Goal: Complete application form: Complete application form

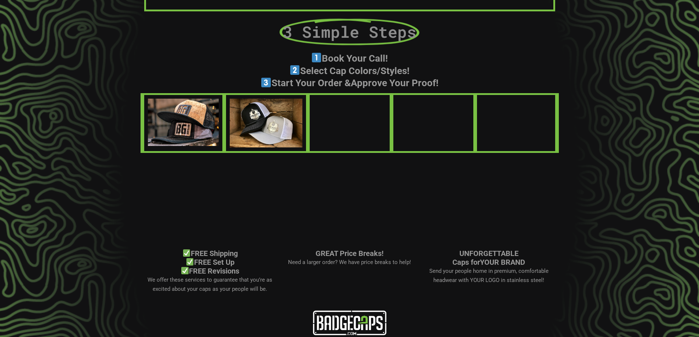
scroll to position [435, 0]
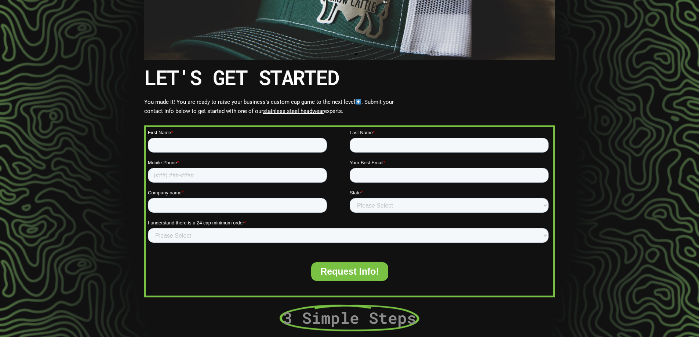
scroll to position [147, 0]
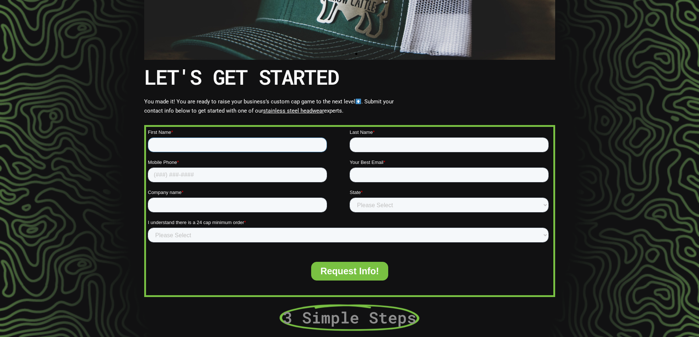
click at [164, 138] on input "First Name *" at bounding box center [237, 145] width 179 height 15
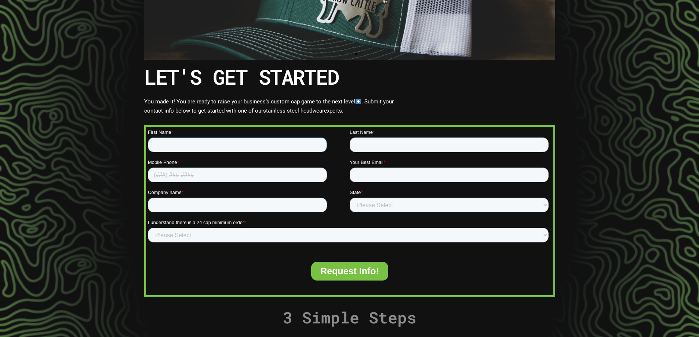
type input "[PERSON_NAME]"
type input "Swan"
type input "5413268406"
type input "[PERSON_NAME][EMAIL_ADDRESS][DOMAIN_NAME]"
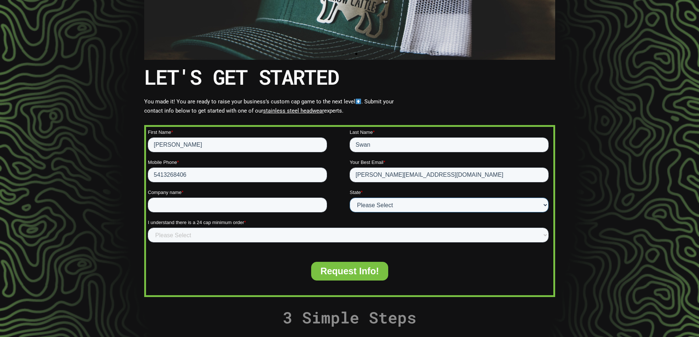
select select "[US_STATE]"
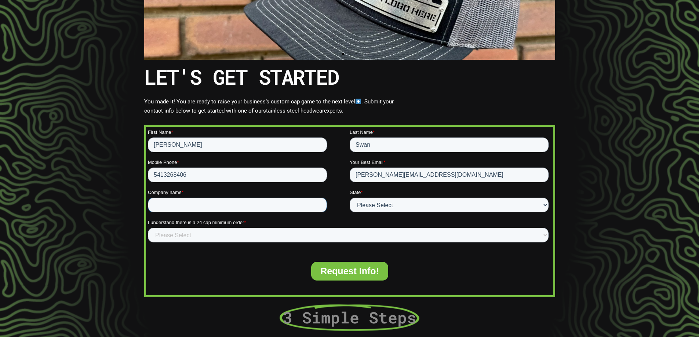
click at [189, 207] on input "Company name *" at bounding box center [237, 205] width 179 height 15
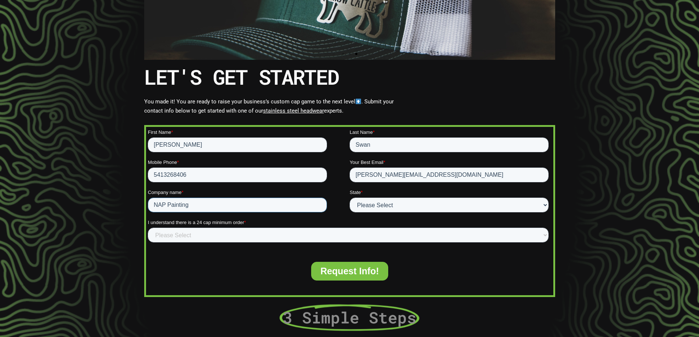
type input "NAP Painting"
click at [182, 234] on select "Please Select Yes" at bounding box center [348, 235] width 401 height 15
select select "Yes"
click at [148, 228] on select "Please Select Yes" at bounding box center [348, 235] width 401 height 15
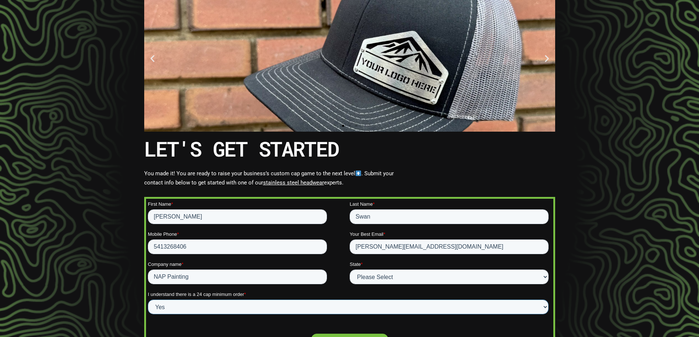
scroll to position [0, 0]
